Goal: Information Seeking & Learning: Learn about a topic

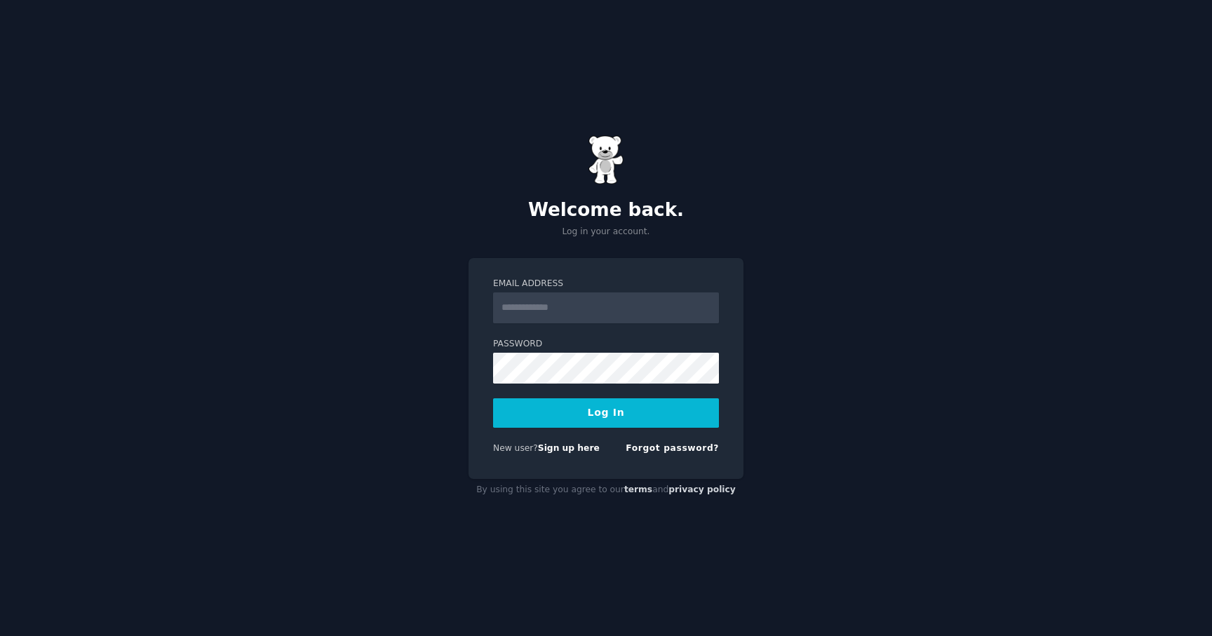
click at [641, 311] on input "Email Address" at bounding box center [606, 308] width 226 height 31
click at [631, 309] on input "Email Address" at bounding box center [606, 308] width 226 height 31
type input "**********"
click at [648, 420] on button "Log In" at bounding box center [606, 412] width 226 height 29
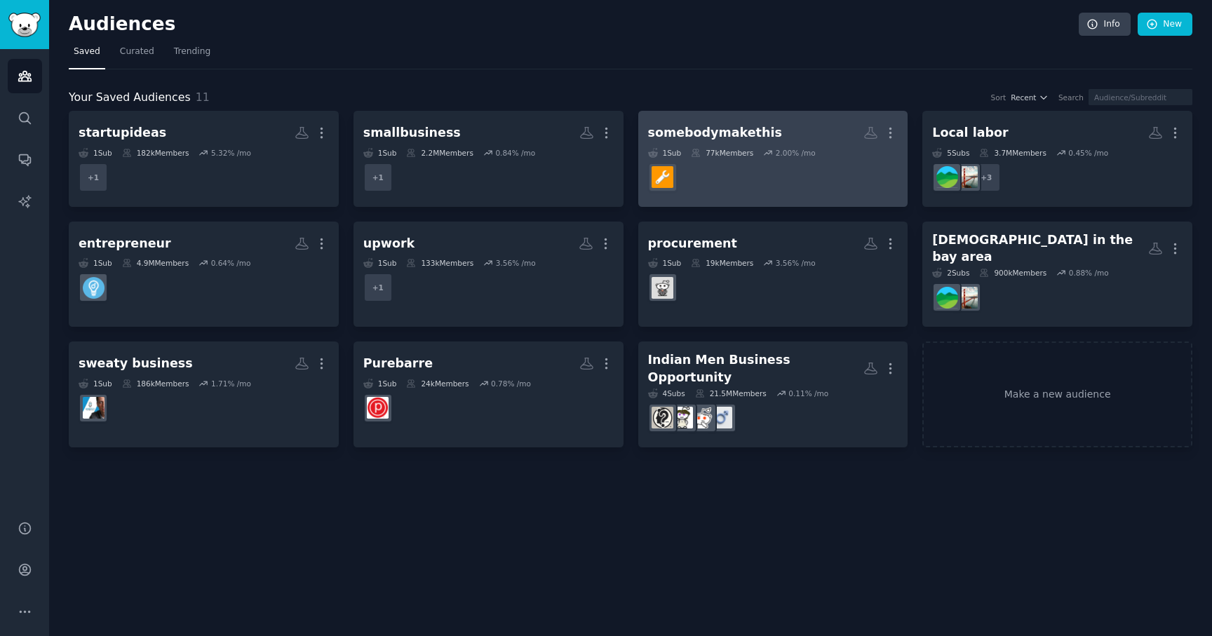
click at [698, 125] on div "somebodymakethis" at bounding box center [715, 133] width 134 height 18
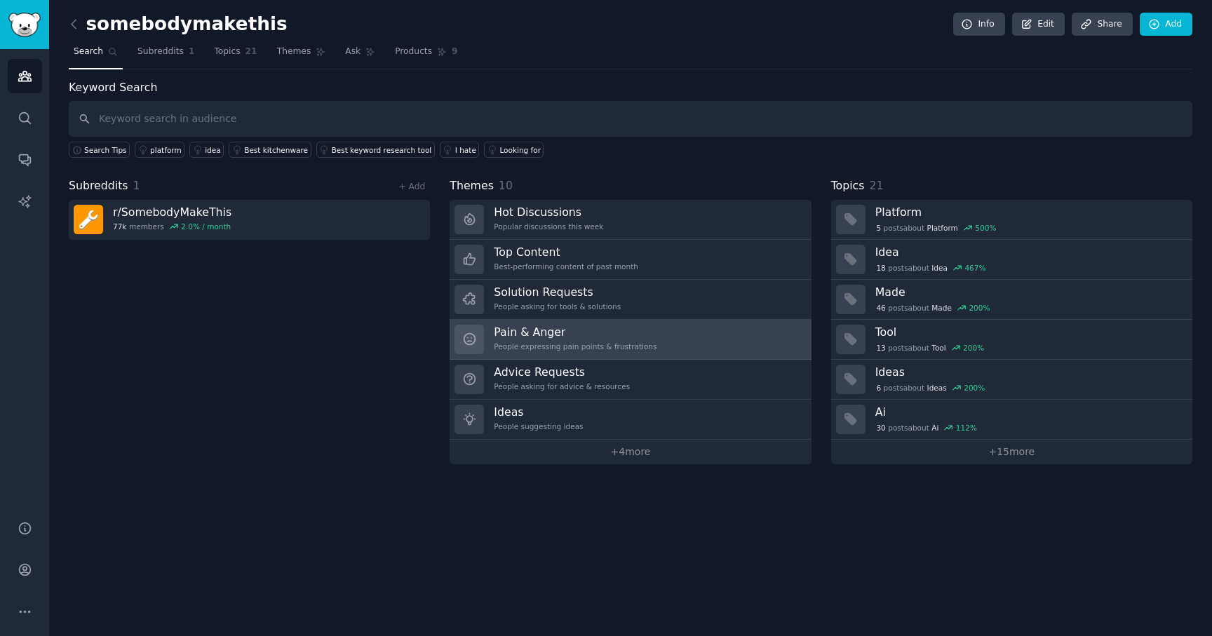
click at [597, 336] on h3 "Pain & Anger" at bounding box center [575, 332] width 163 height 15
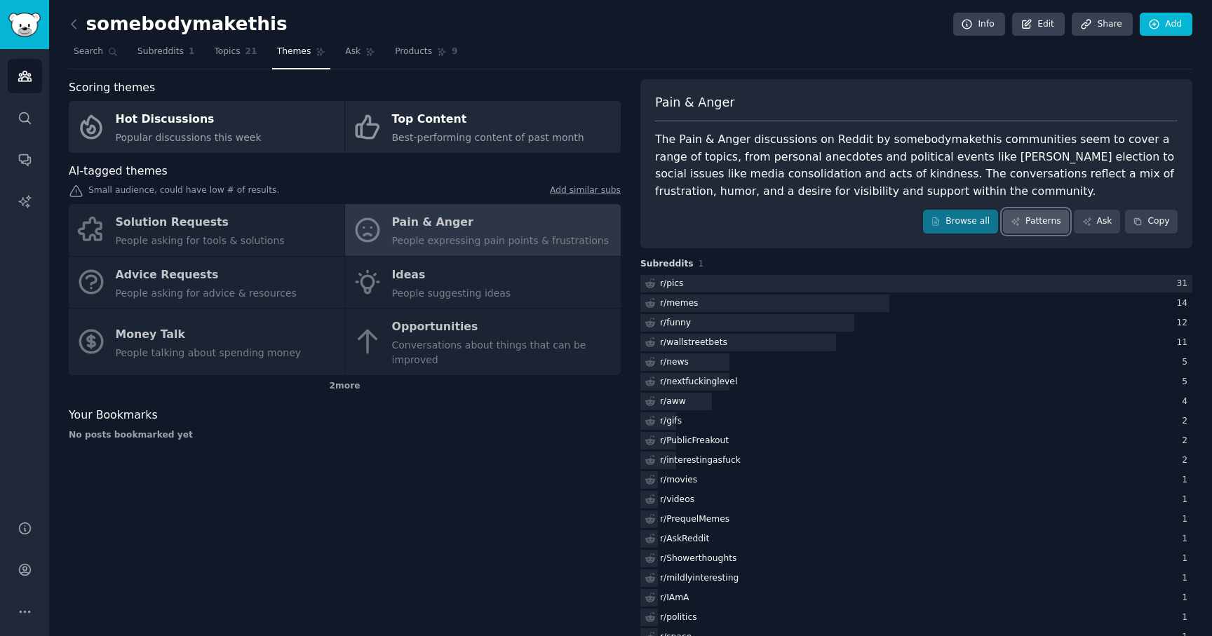
click at [1038, 229] on link "Patterns" at bounding box center [1036, 222] width 66 height 24
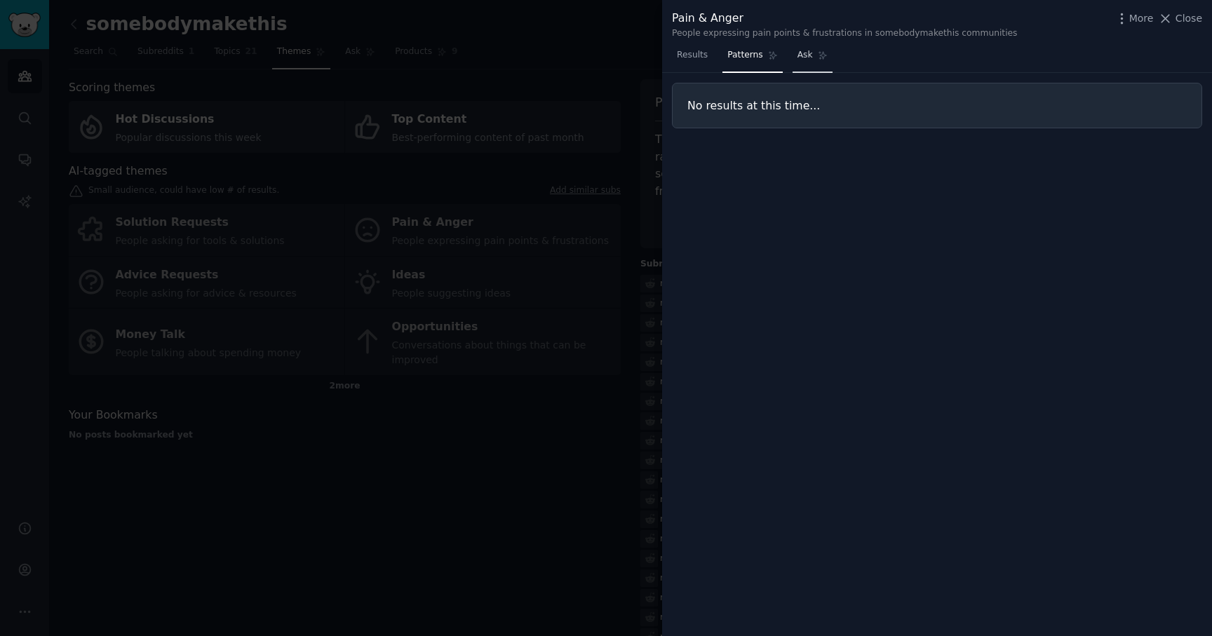
click at [804, 61] on link "Ask" at bounding box center [813, 58] width 40 height 29
click at [742, 55] on span "Patterns" at bounding box center [745, 55] width 35 height 13
click at [690, 55] on span "Results" at bounding box center [692, 55] width 31 height 13
click at [1125, 25] on icon "button" at bounding box center [1122, 18] width 15 height 15
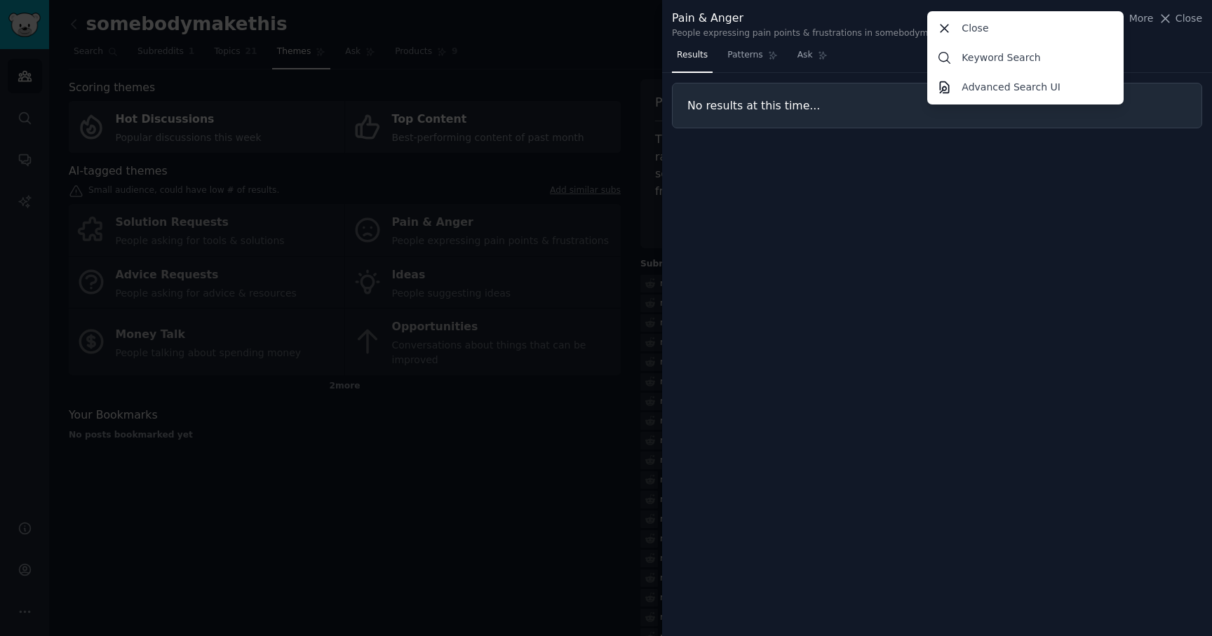
click at [704, 55] on span "Results" at bounding box center [692, 55] width 31 height 13
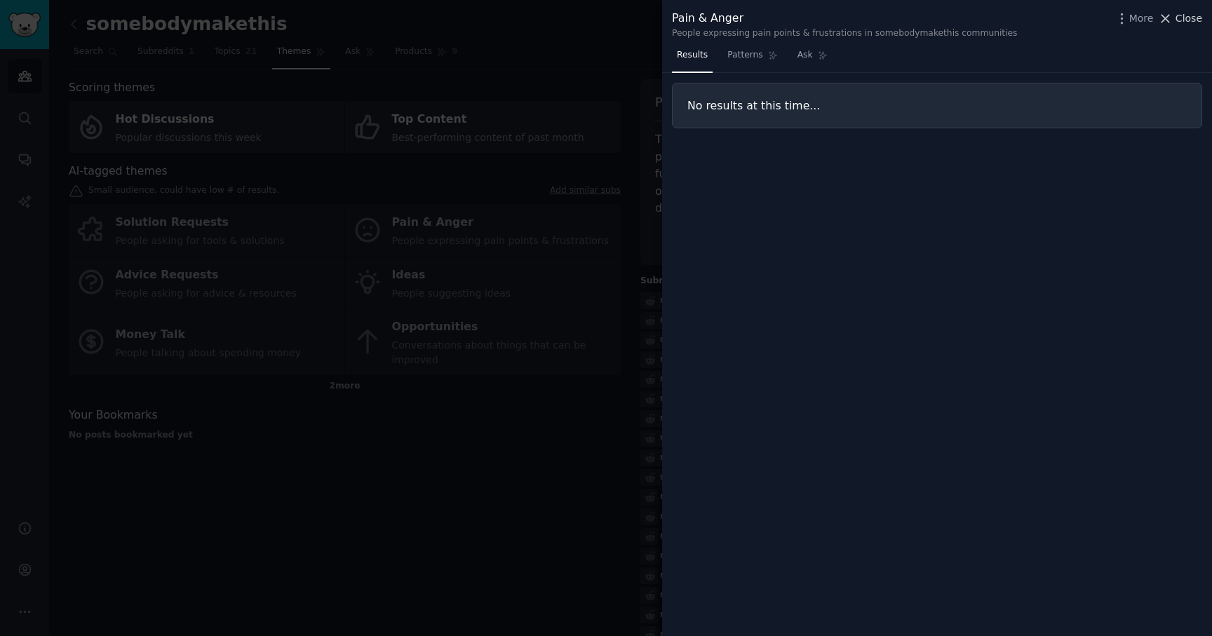
click at [1189, 17] on span "Close" at bounding box center [1189, 18] width 27 height 15
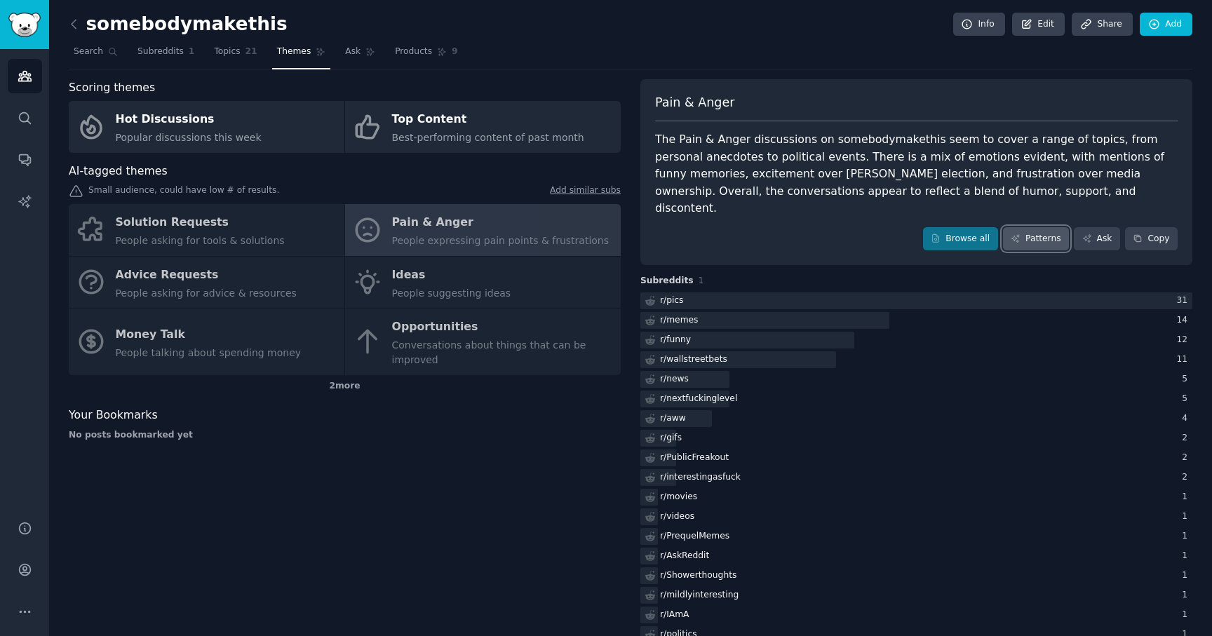
click at [1054, 227] on link "Patterns" at bounding box center [1036, 239] width 66 height 24
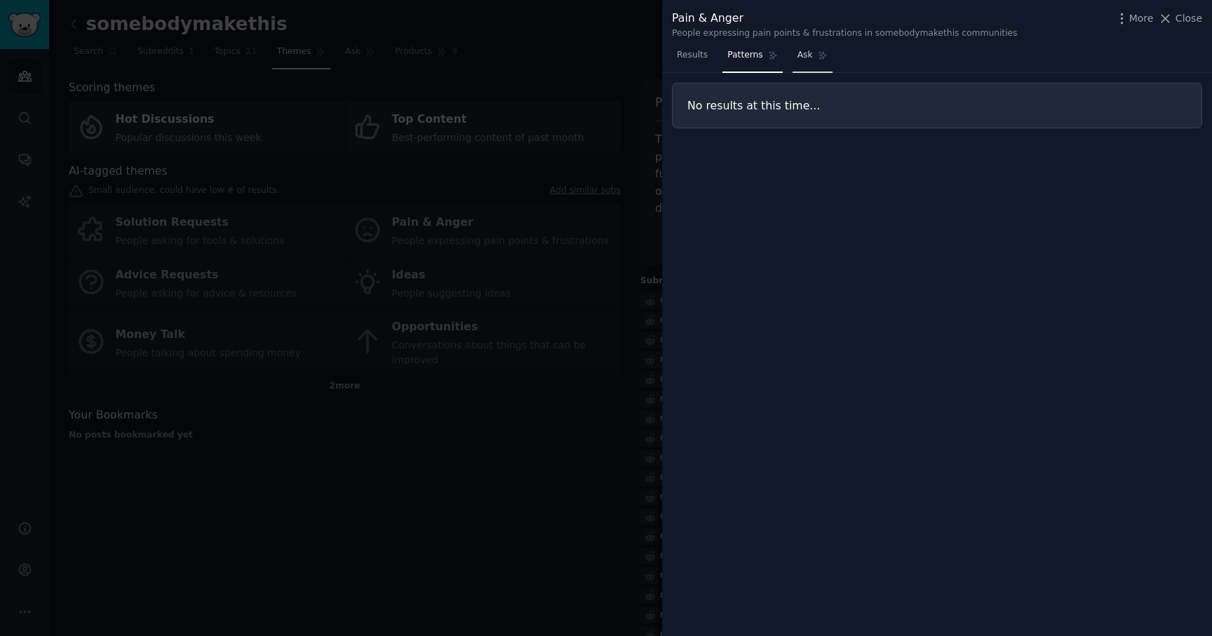
click at [829, 69] on link "Ask" at bounding box center [813, 58] width 40 height 29
click at [693, 56] on span "Results" at bounding box center [692, 55] width 31 height 13
click at [267, 516] on div at bounding box center [606, 318] width 1212 height 636
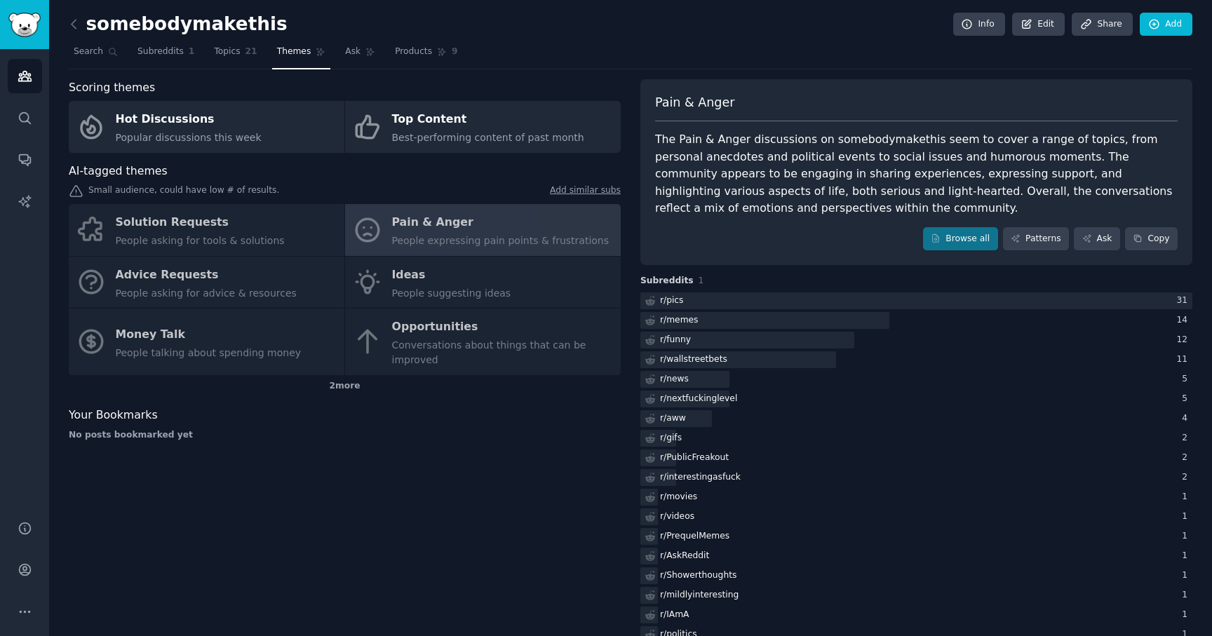
click at [425, 279] on div "Solution Requests People asking for tools & solutions Pain & Anger People expre…" at bounding box center [345, 289] width 552 height 171
click at [420, 280] on div "Solution Requests People asking for tools & solutions Pain & Anger People expre…" at bounding box center [345, 289] width 552 height 171
click at [393, 282] on div "Solution Requests People asking for tools & solutions Pain & Anger People expre…" at bounding box center [345, 289] width 552 height 171
click at [383, 283] on div "Solution Requests People asking for tools & solutions Pain & Anger People expre…" at bounding box center [345, 289] width 552 height 171
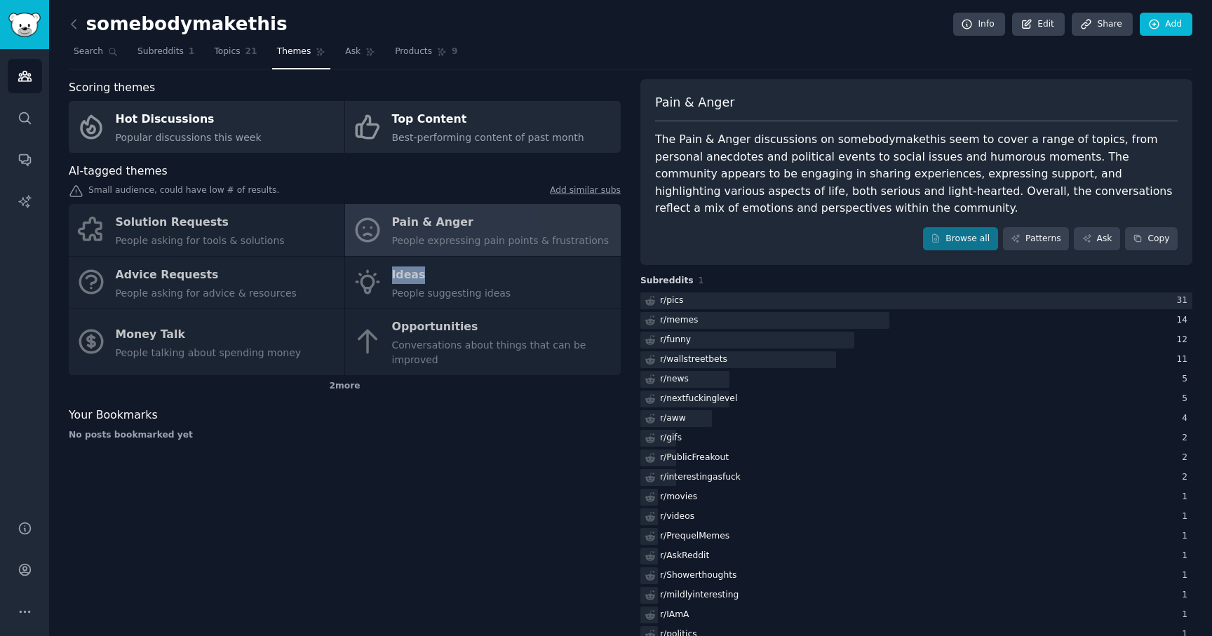
click at [383, 283] on div "Solution Requests People asking for tools & solutions Pain & Anger People expre…" at bounding box center [345, 289] width 552 height 171
